Goal: Information Seeking & Learning: Learn about a topic

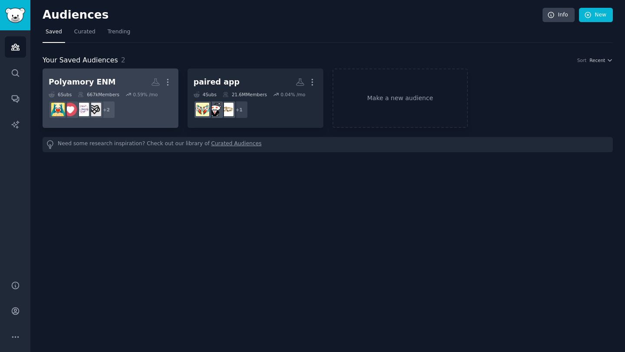
click at [132, 80] on h2 "Polyamory ENM More" at bounding box center [111, 82] width 124 height 15
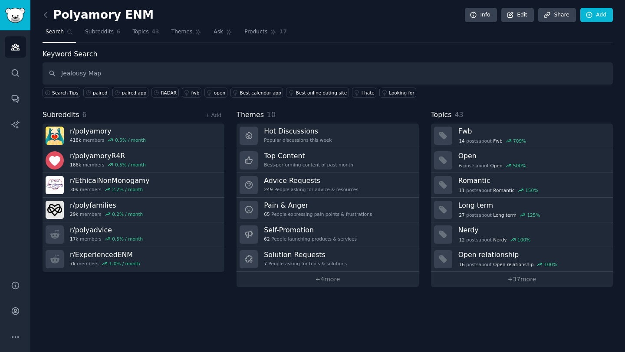
type input "Jealousy Map"
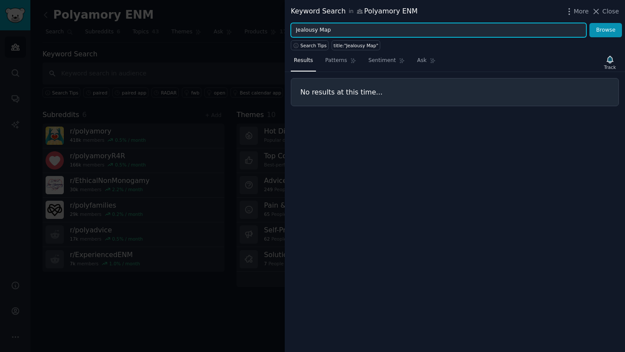
click at [342, 33] on input "Jealousy Map" at bounding box center [439, 30] width 296 height 15
type input "exercize"
click at [589, 23] on button "Browse" at bounding box center [605, 30] width 33 height 15
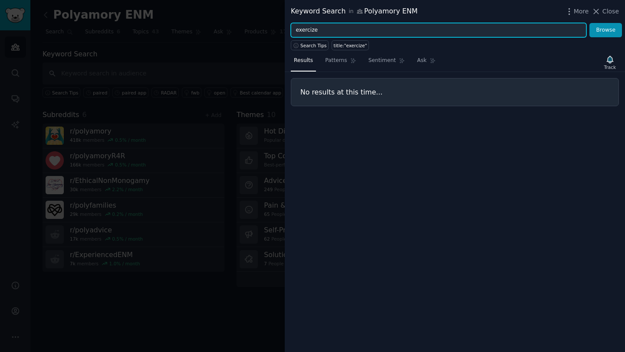
click at [319, 27] on input "exercize" at bounding box center [439, 30] width 296 height 15
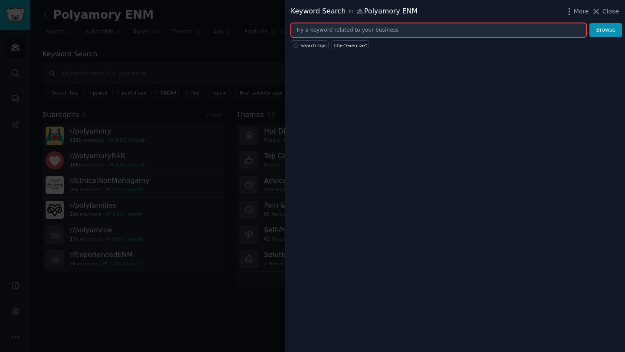
paste input "exersize"
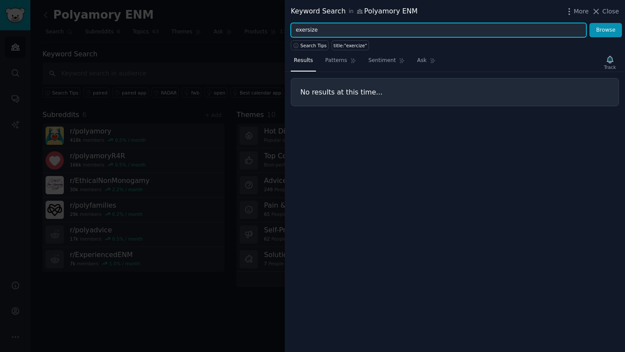
click at [589, 23] on button "Browse" at bounding box center [605, 30] width 33 height 15
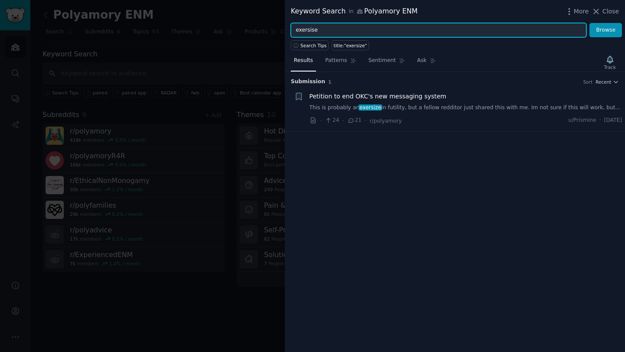
type input "exersise"
click at [589, 23] on button "Browse" at bounding box center [605, 30] width 33 height 15
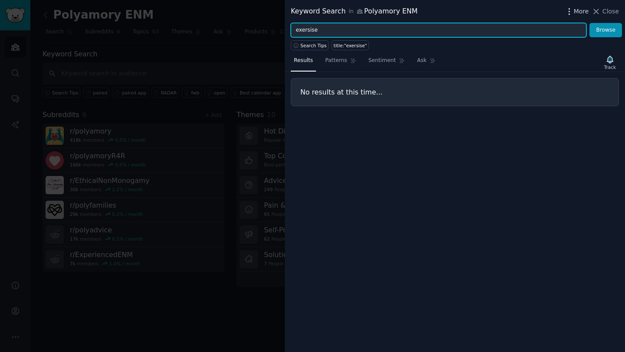
click at [576, 9] on span "More" at bounding box center [581, 11] width 15 height 9
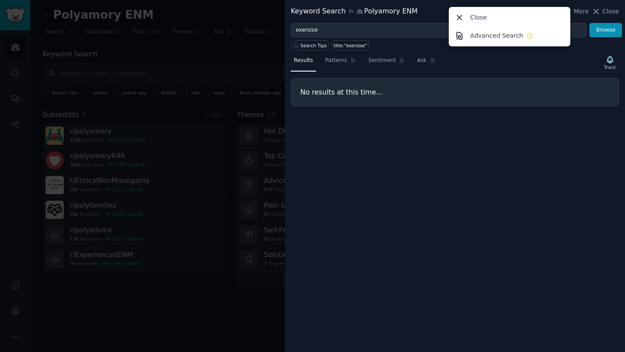
click at [375, 43] on div "Search Tips title:"exersise"" at bounding box center [455, 43] width 340 height 13
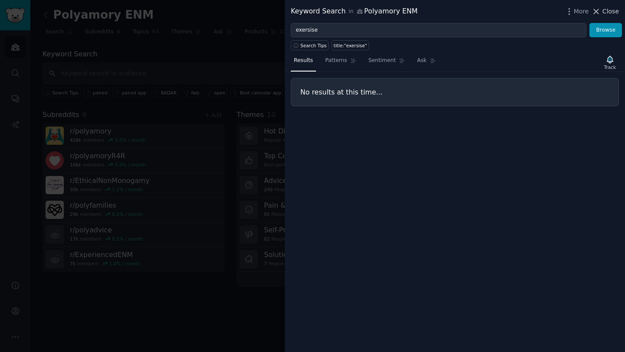
click at [602, 10] on button "Close" at bounding box center [605, 11] width 27 height 9
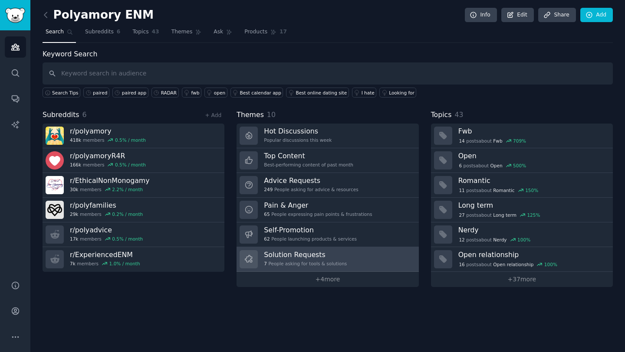
click at [339, 252] on h3 "Solution Requests" at bounding box center [305, 254] width 83 height 9
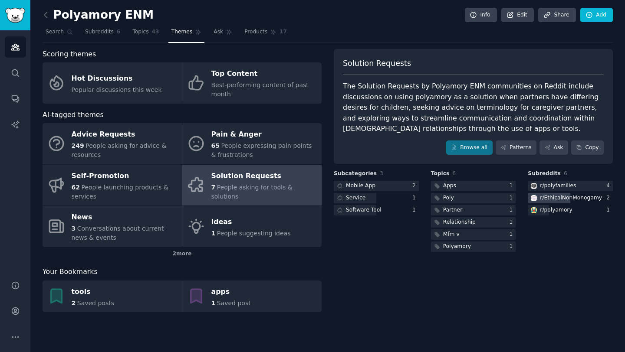
click at [569, 198] on div "r/ EthicalNonMonogamy" at bounding box center [571, 198] width 62 height 8
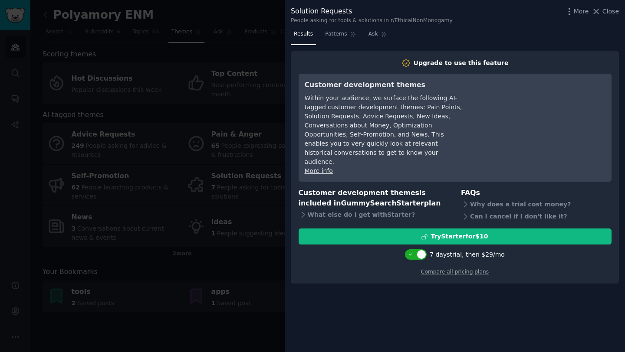
click at [275, 8] on div at bounding box center [312, 176] width 625 height 352
